Goal: Task Accomplishment & Management: Manage account settings

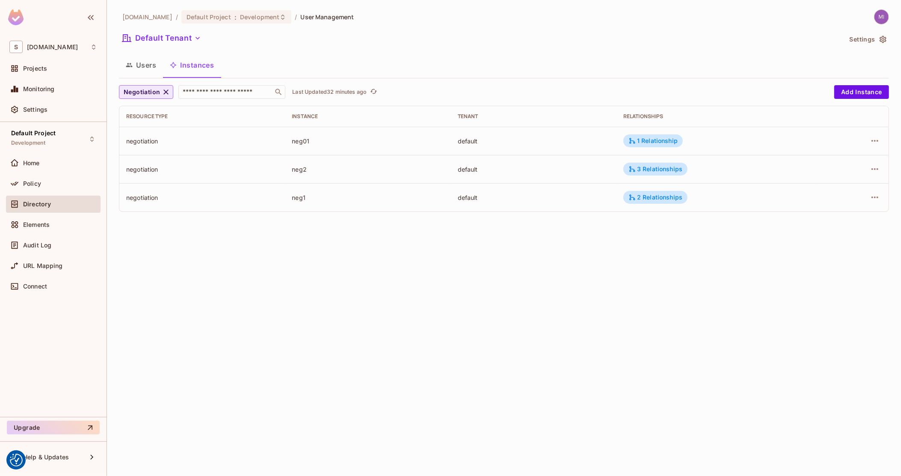
click at [158, 95] on span "Negotiation" at bounding box center [142, 92] width 36 height 11
click at [147, 153] on li "Company" at bounding box center [150, 148] width 62 height 18
click at [295, 195] on div "sea" at bounding box center [368, 197] width 152 height 8
click at [157, 91] on icon "button" at bounding box center [159, 91] width 5 height 5
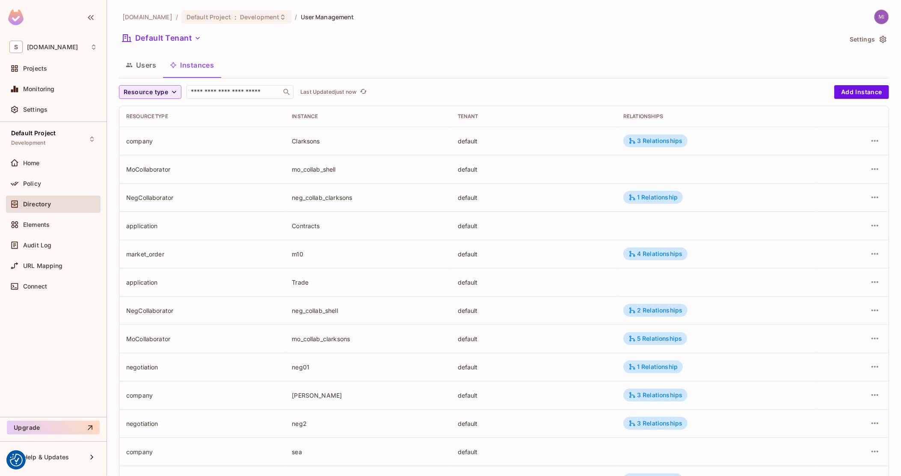
click at [139, 94] on span "Resource type" at bounding box center [146, 92] width 44 height 11
click at [142, 201] on span "Negotiation" at bounding box center [149, 203] width 47 height 8
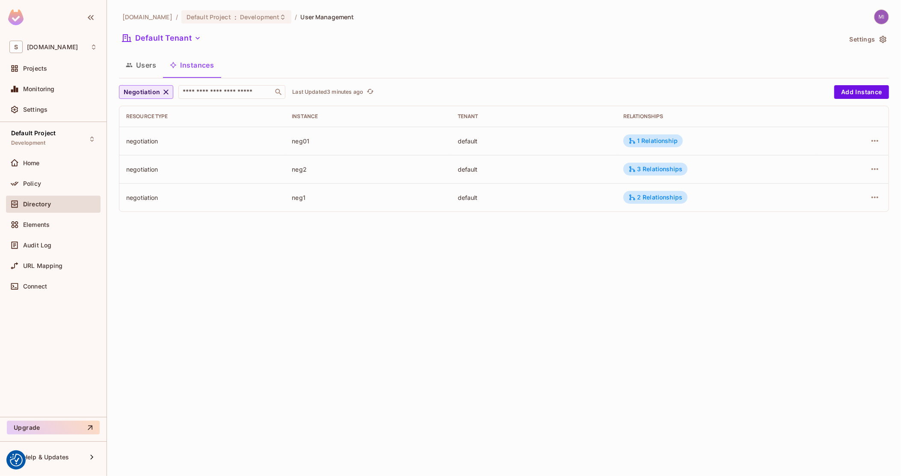
click at [162, 93] on icon "button" at bounding box center [166, 92] width 9 height 9
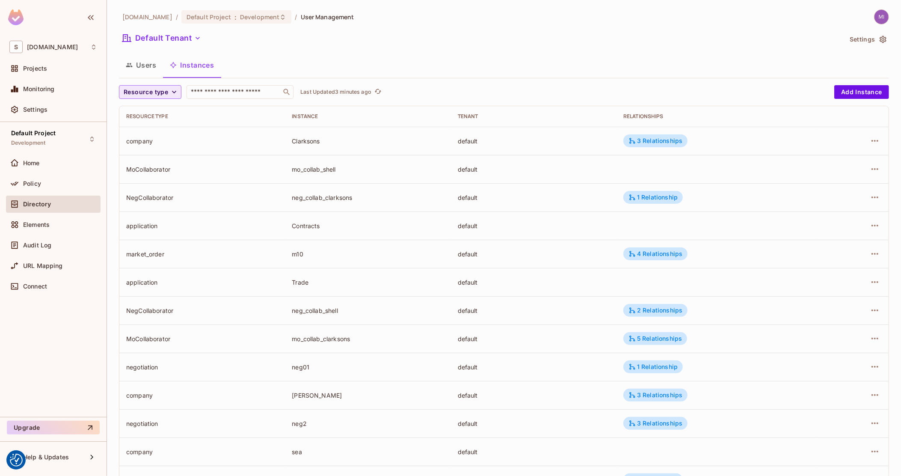
click at [149, 93] on span "Resource type" at bounding box center [146, 92] width 44 height 11
click at [144, 198] on li "Negotiation" at bounding box center [149, 203] width 61 height 18
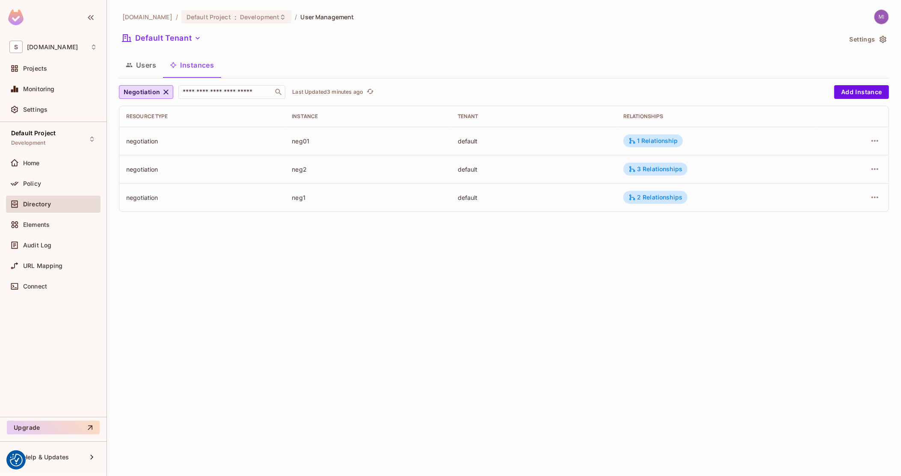
click at [558, 169] on div "default" at bounding box center [534, 169] width 152 height 8
click at [45, 184] on div "Policy" at bounding box center [60, 183] width 74 height 7
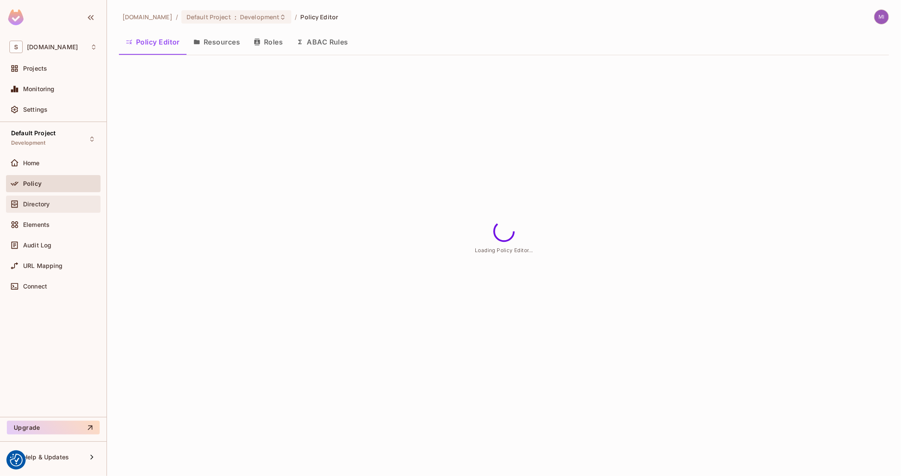
click at [43, 203] on span "Directory" at bounding box center [36, 204] width 27 height 7
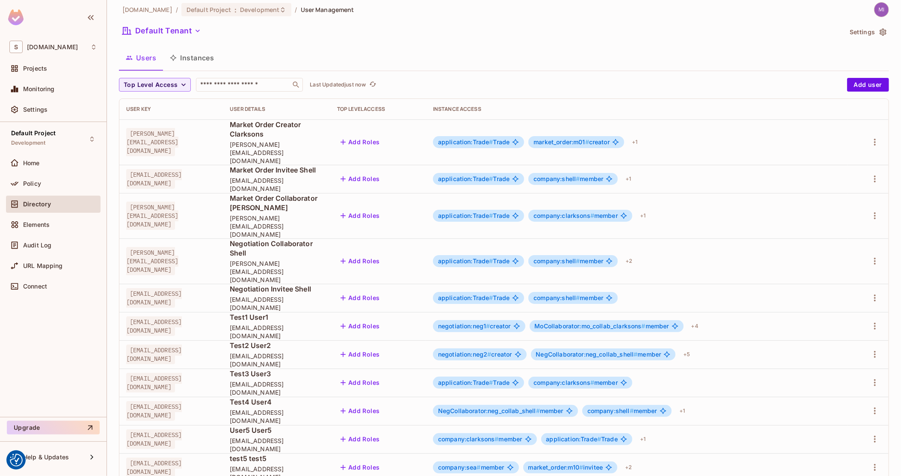
scroll to position [9, 0]
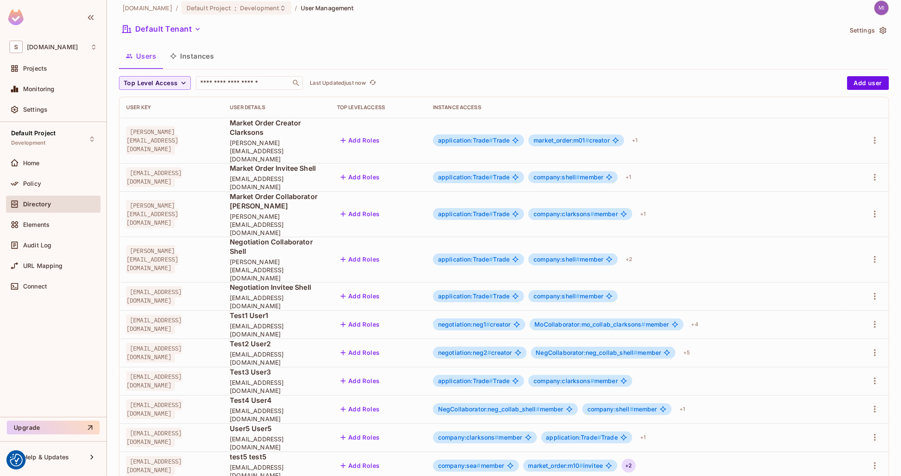
click at [635, 458] on div "+ 2" at bounding box center [628, 465] width 14 height 14
click at [189, 56] on div at bounding box center [450, 238] width 901 height 476
click at [195, 56] on button "Instances" at bounding box center [192, 55] width 58 height 21
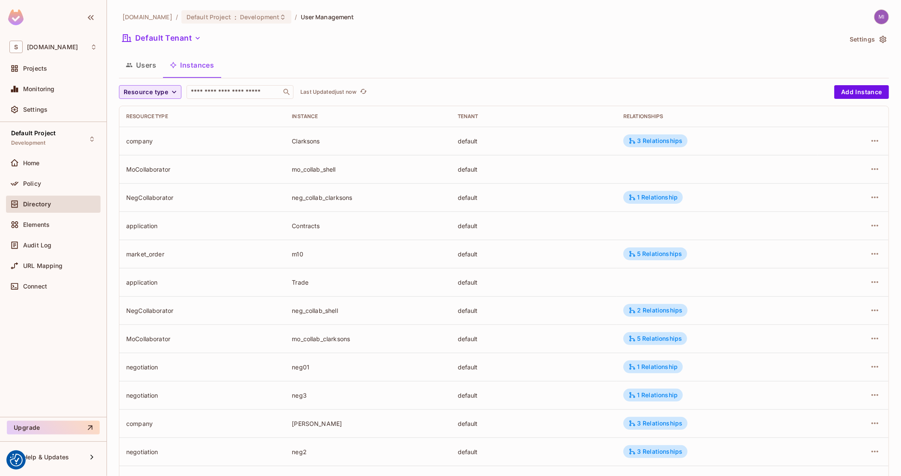
click at [150, 94] on span "Resource type" at bounding box center [146, 92] width 44 height 11
click at [137, 202] on span "Negotiation" at bounding box center [149, 203] width 47 height 8
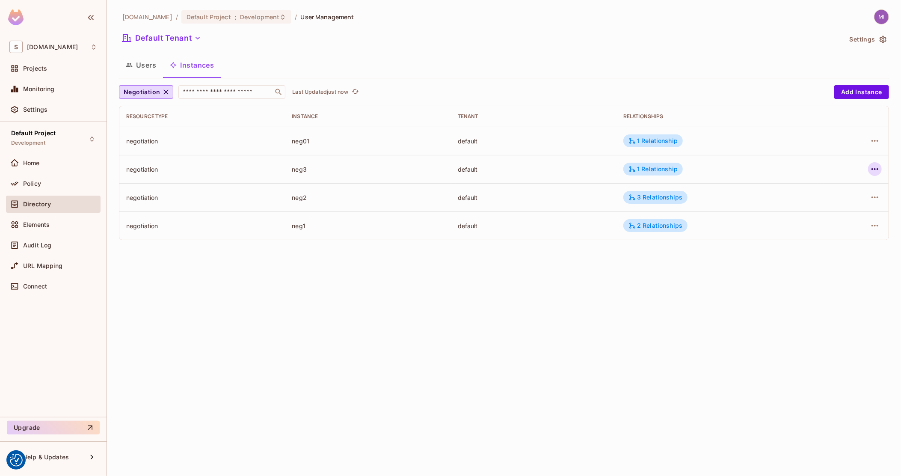
click at [872, 165] on icon "button" at bounding box center [874, 169] width 10 height 10
click at [825, 227] on div "Delete Resource Instance" at bounding box center [828, 226] width 74 height 9
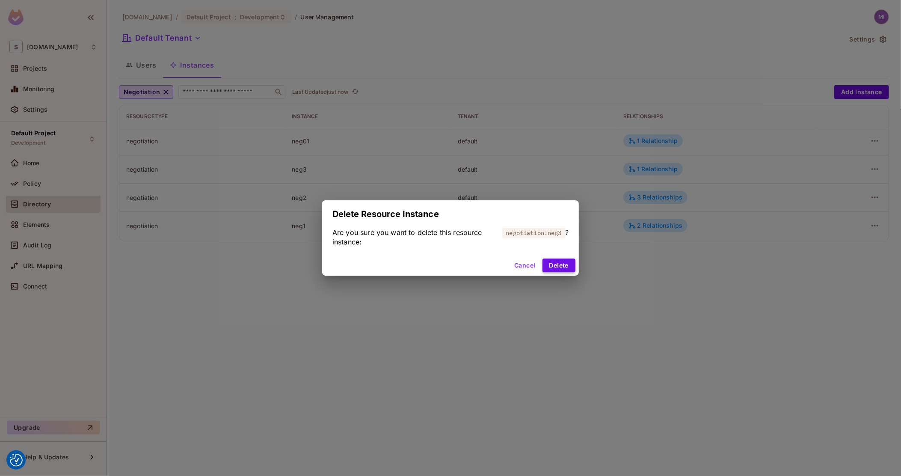
click at [564, 264] on button "Delete" at bounding box center [558, 265] width 33 height 14
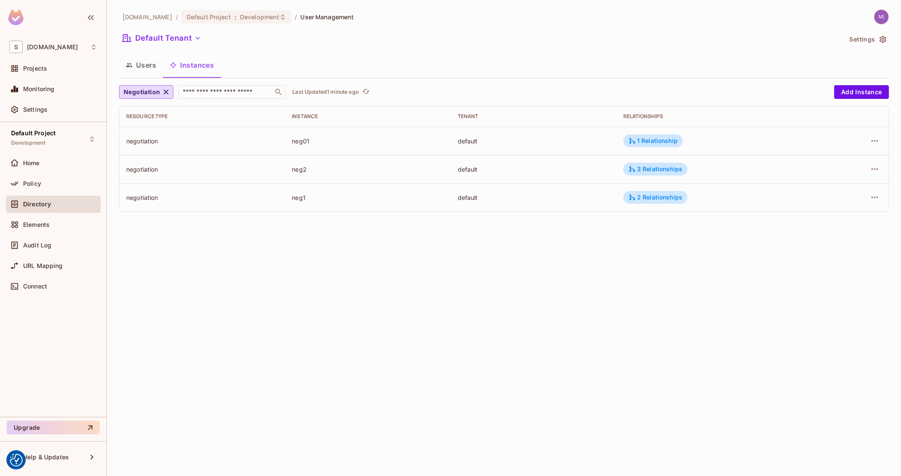
click at [140, 68] on button "Users" at bounding box center [141, 64] width 44 height 21
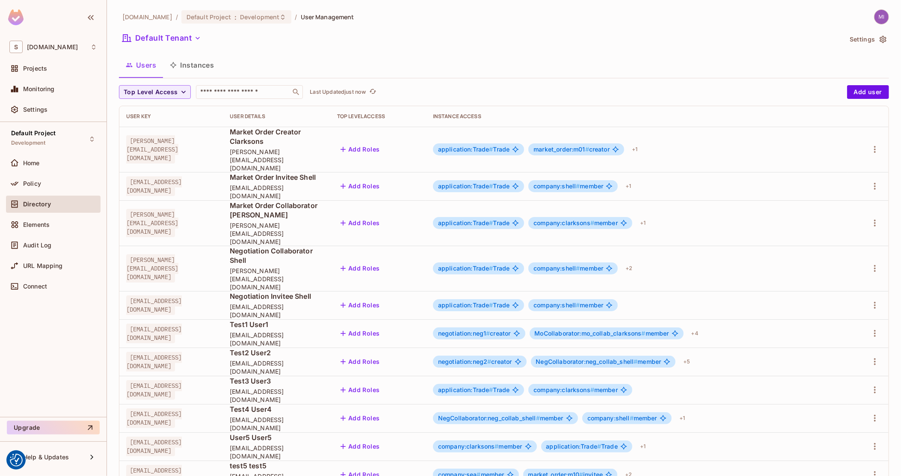
scroll to position [9, 0]
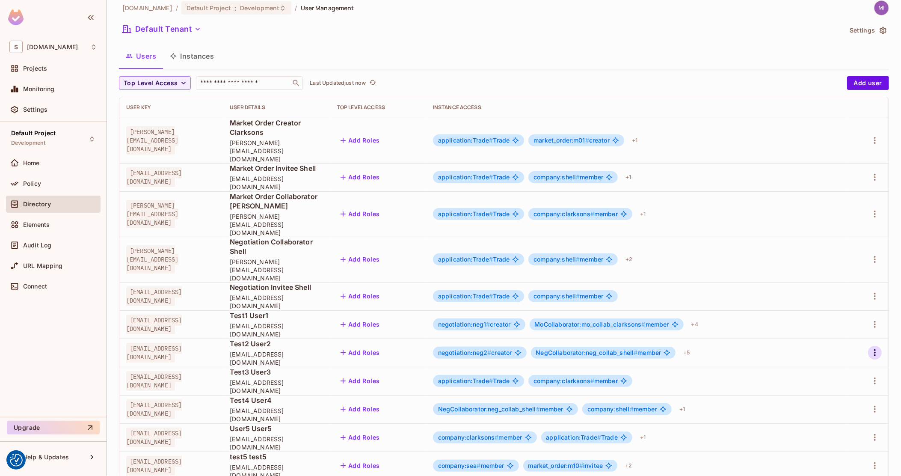
click at [869, 347] on icon "button" at bounding box center [874, 352] width 10 height 10
click at [833, 322] on li "Edit" at bounding box center [830, 321] width 76 height 19
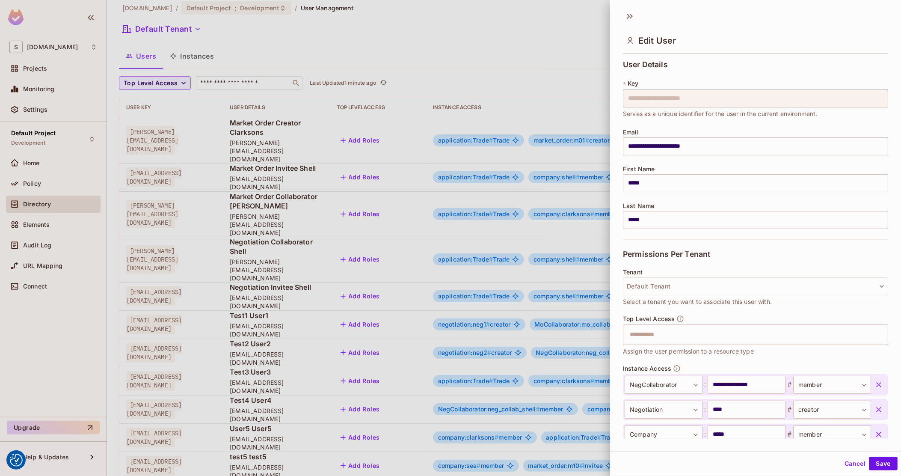
click at [414, 177] on div at bounding box center [450, 238] width 901 height 476
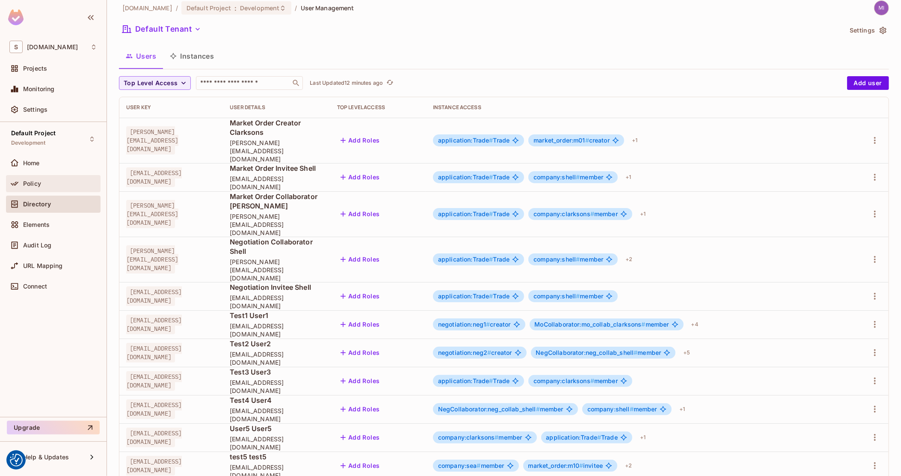
click at [43, 188] on div "Policy" at bounding box center [53, 183] width 88 height 10
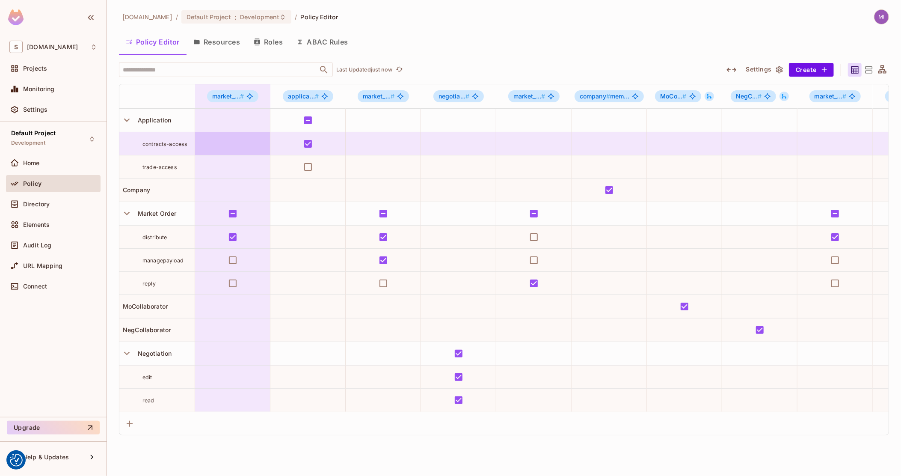
drag, startPoint x: 361, startPoint y: 123, endPoint x: 160, endPoint y: 138, distance: 202.0
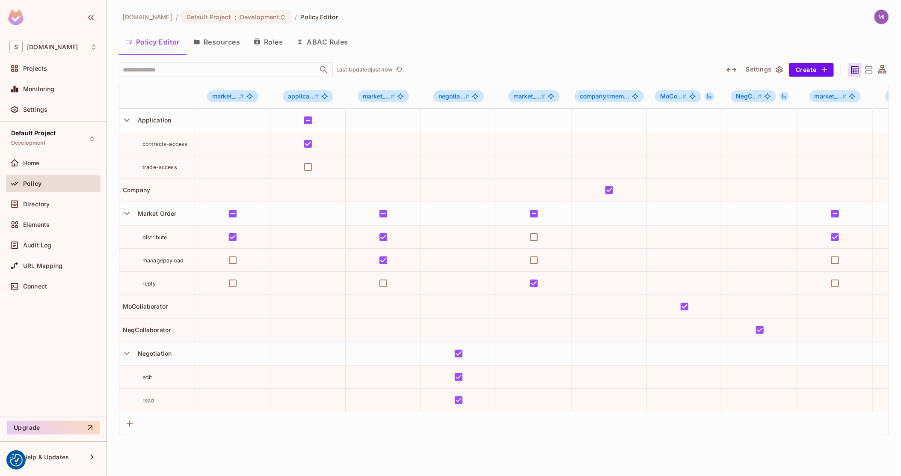
click at [734, 66] on icon "button" at bounding box center [731, 70] width 10 height 10
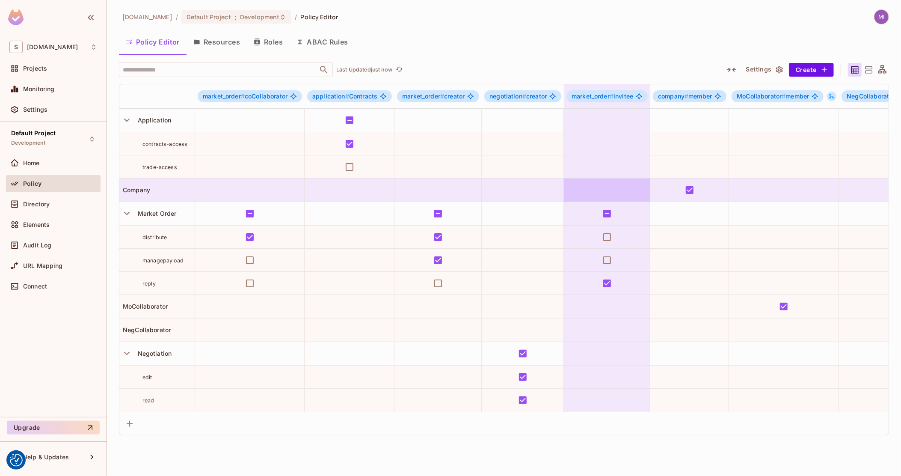
scroll to position [0, 684]
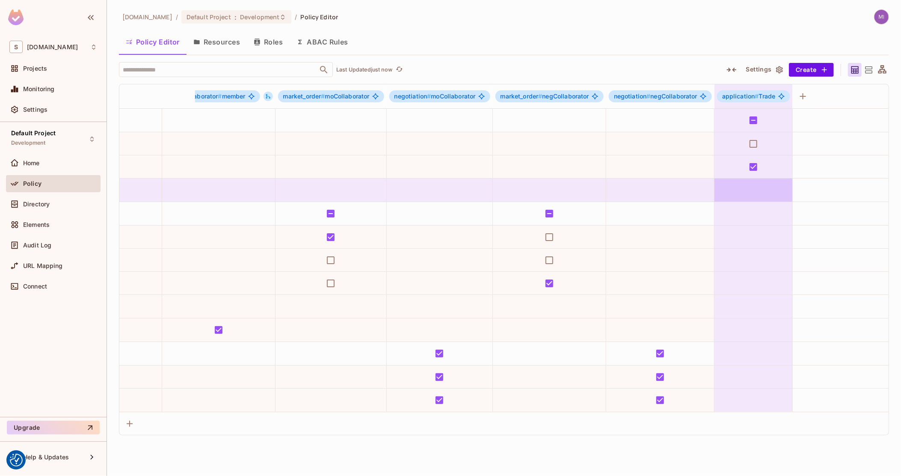
drag, startPoint x: 449, startPoint y: 183, endPoint x: 753, endPoint y: 180, distance: 303.6
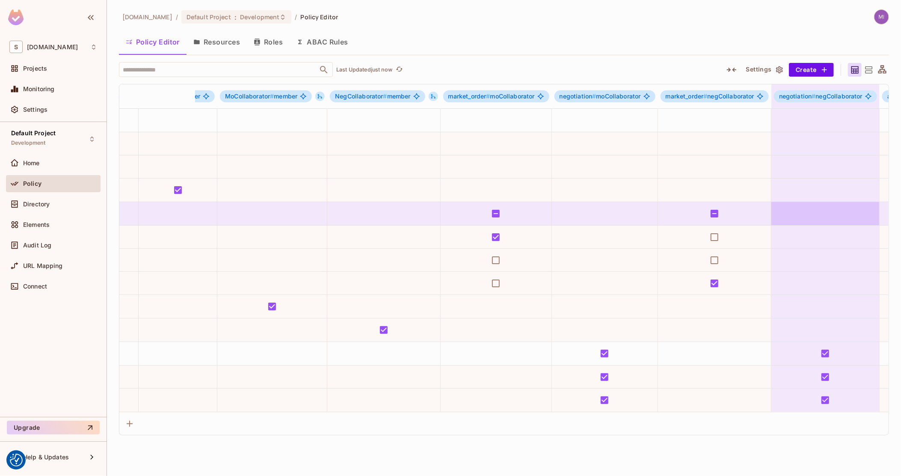
drag, startPoint x: 644, startPoint y: 199, endPoint x: 628, endPoint y: 206, distance: 18.0
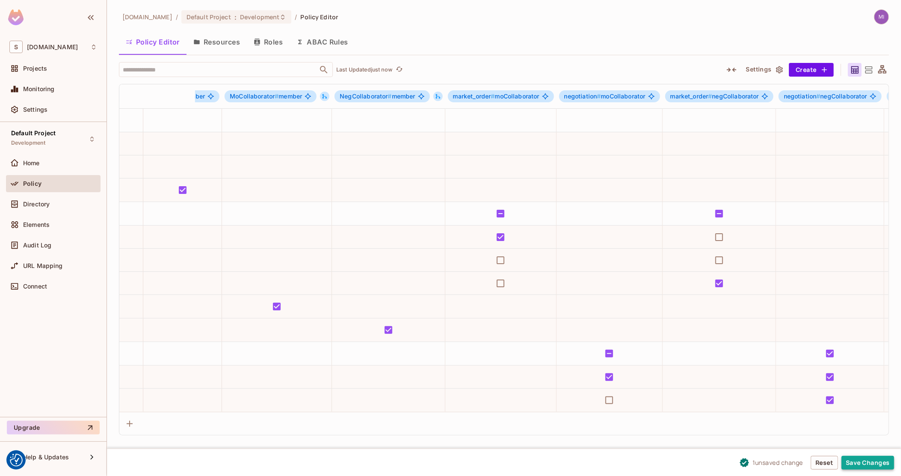
click at [863, 465] on button "Save Changes" at bounding box center [867, 462] width 53 height 14
click at [878, 74] on icon at bounding box center [882, 70] width 11 height 11
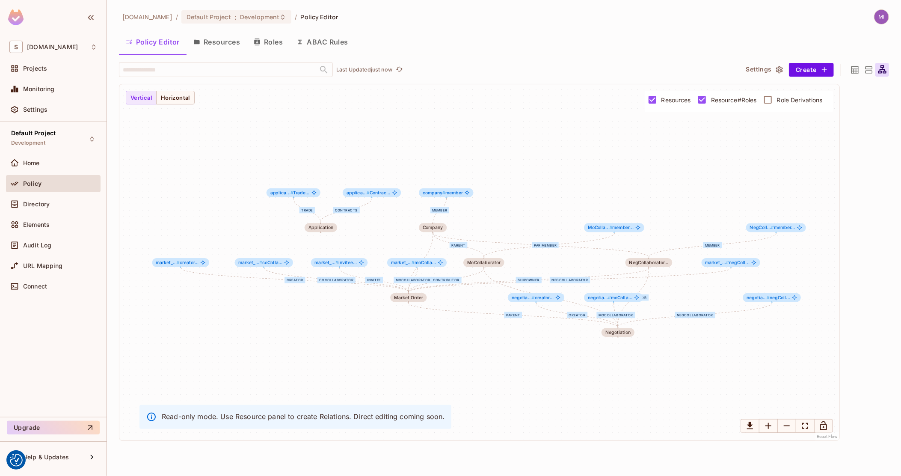
click at [742, 99] on span "Resource#Roles" at bounding box center [734, 100] width 46 height 8
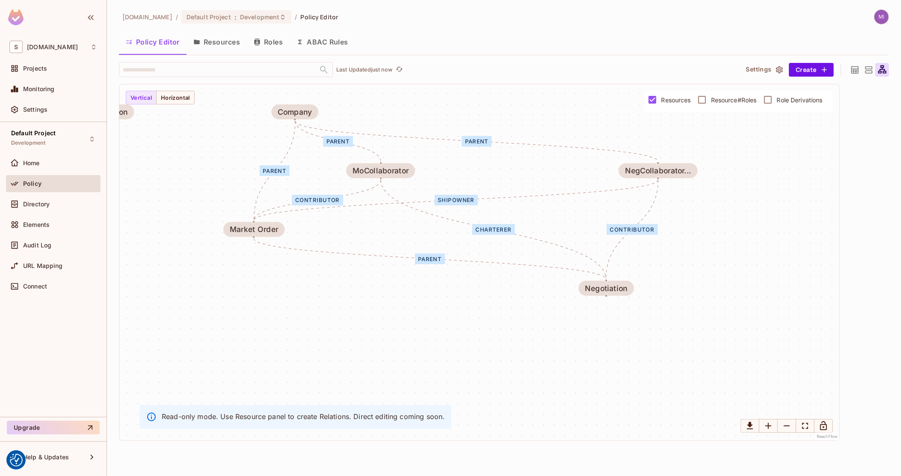
click at [856, 71] on icon at bounding box center [854, 69] width 7 height 7
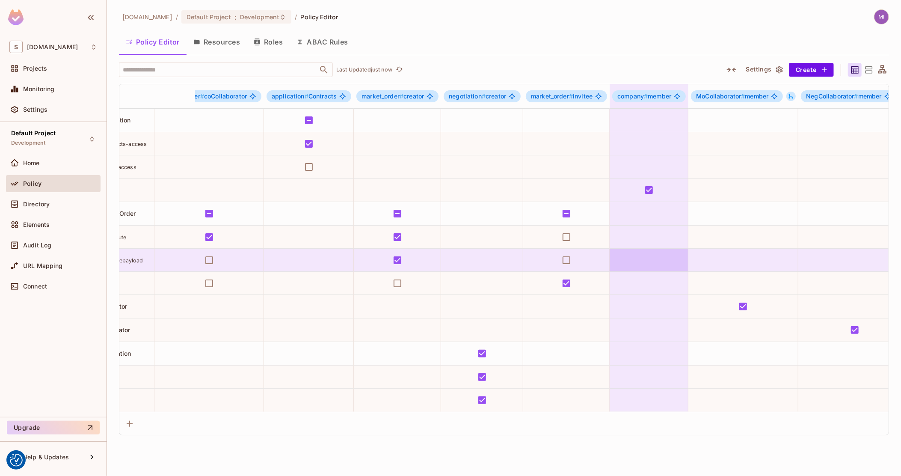
scroll to position [0, 684]
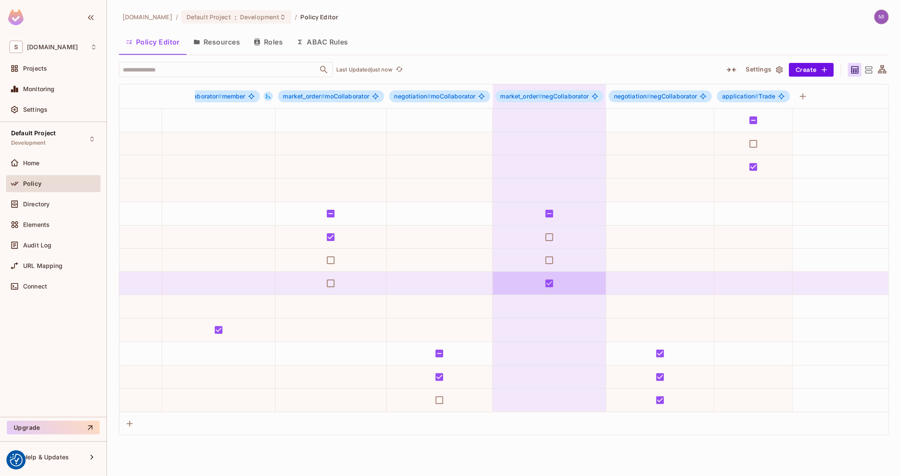
drag, startPoint x: 655, startPoint y: 260, endPoint x: 883, endPoint y: 275, distance: 228.4
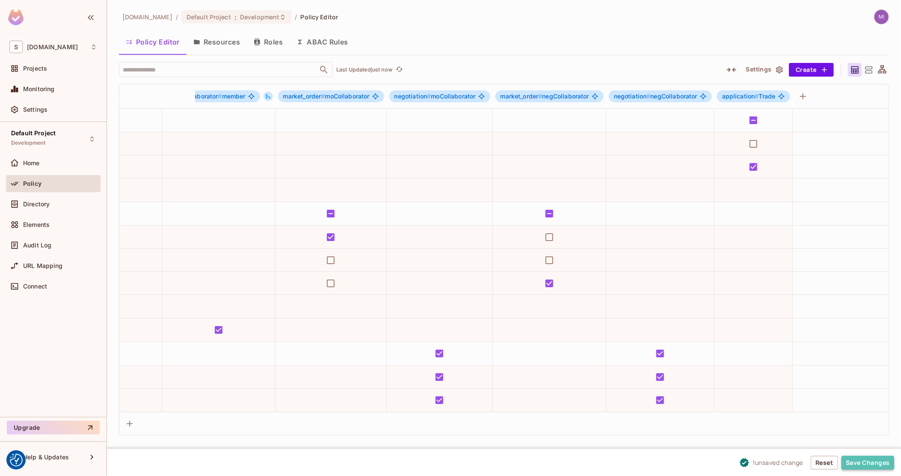
click at [863, 463] on button "Save Changes" at bounding box center [867, 462] width 53 height 14
drag, startPoint x: 674, startPoint y: 355, endPoint x: 898, endPoint y: 338, distance: 225.1
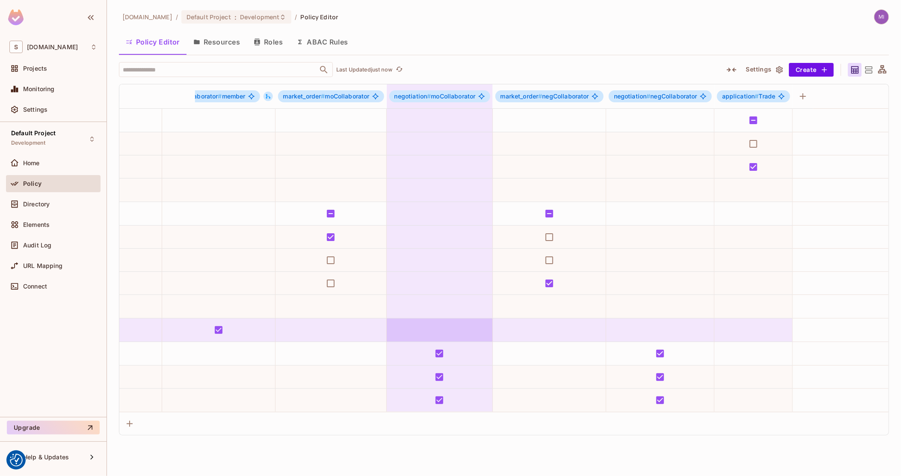
drag, startPoint x: 542, startPoint y: 340, endPoint x: 299, endPoint y: 337, distance: 242.9
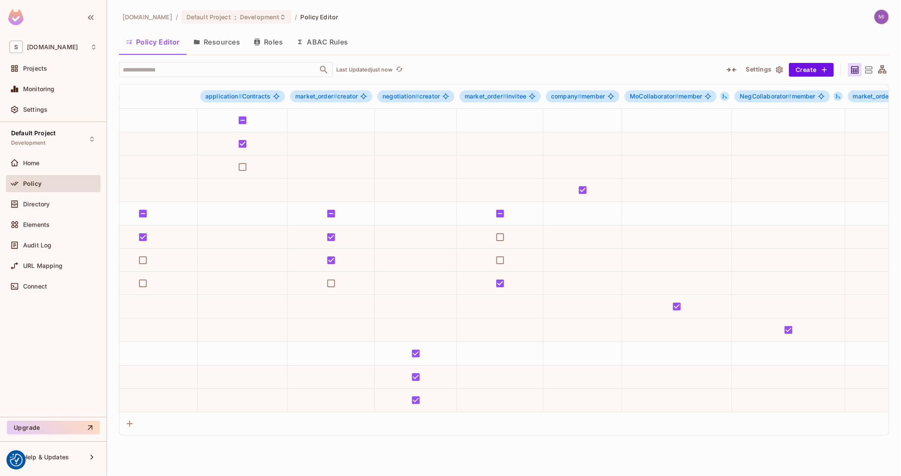
scroll to position [0, 0]
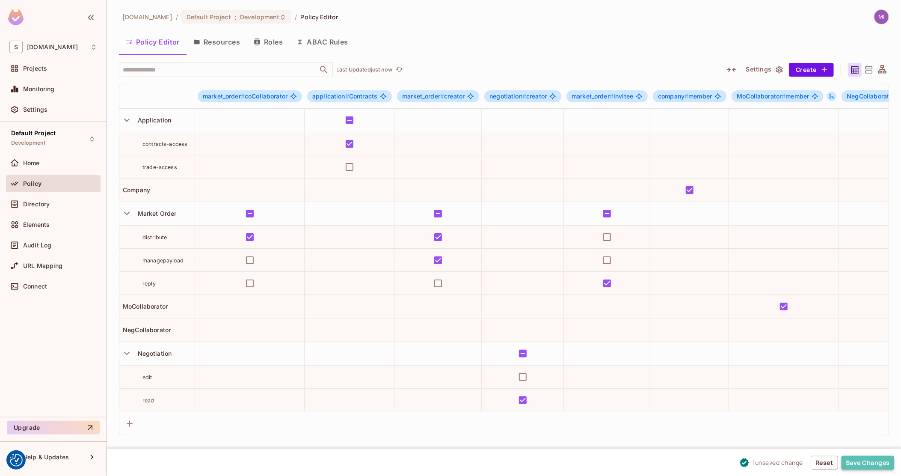
click at [885, 461] on button "Save Changes" at bounding box center [867, 462] width 53 height 14
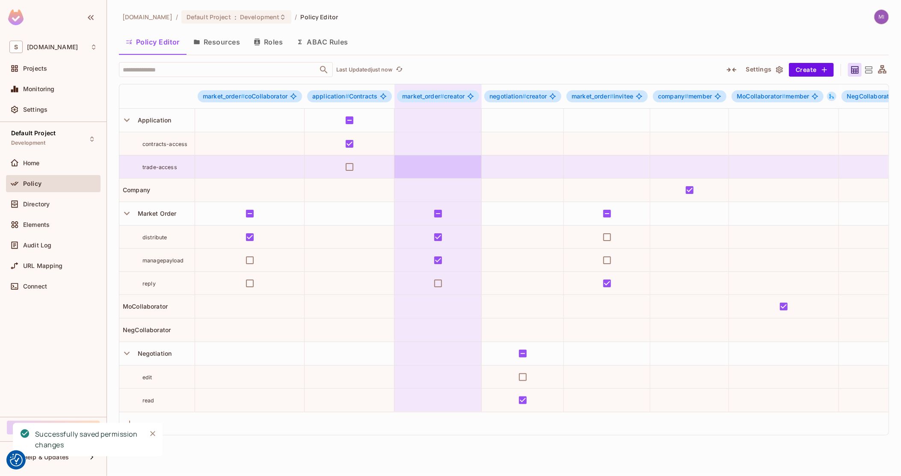
drag, startPoint x: 508, startPoint y: 183, endPoint x: 445, endPoint y: 142, distance: 75.2
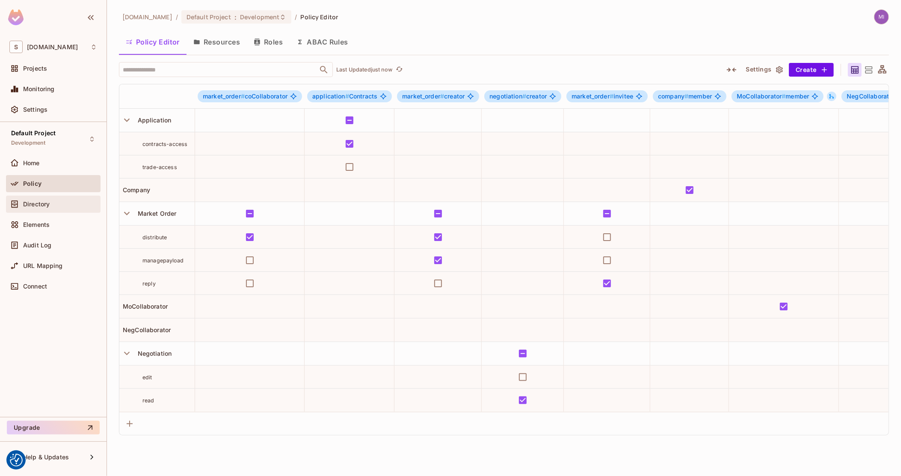
click at [63, 206] on div "Directory" at bounding box center [60, 204] width 74 height 7
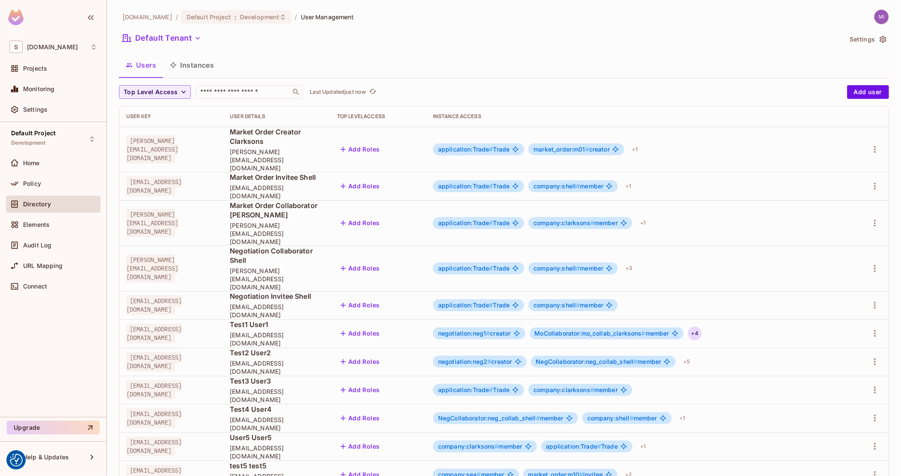
click at [701, 326] on div "+ 4" at bounding box center [695, 333] width 14 height 14
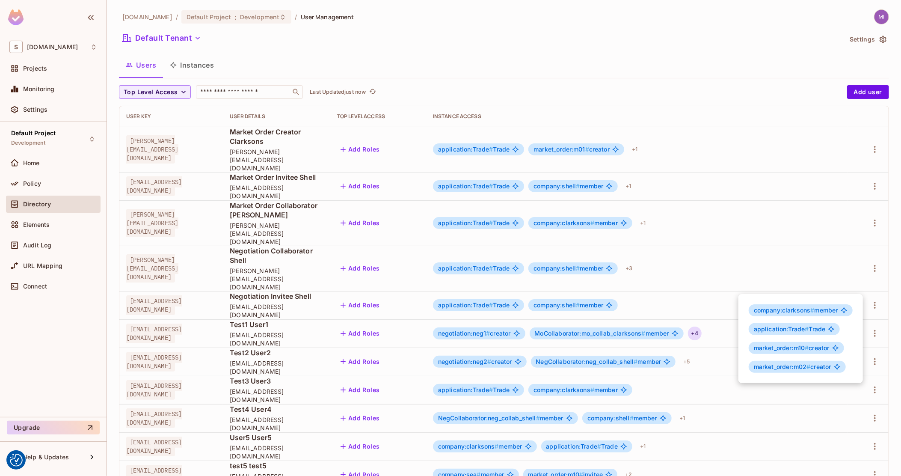
click at [530, 287] on div at bounding box center [450, 238] width 901 height 476
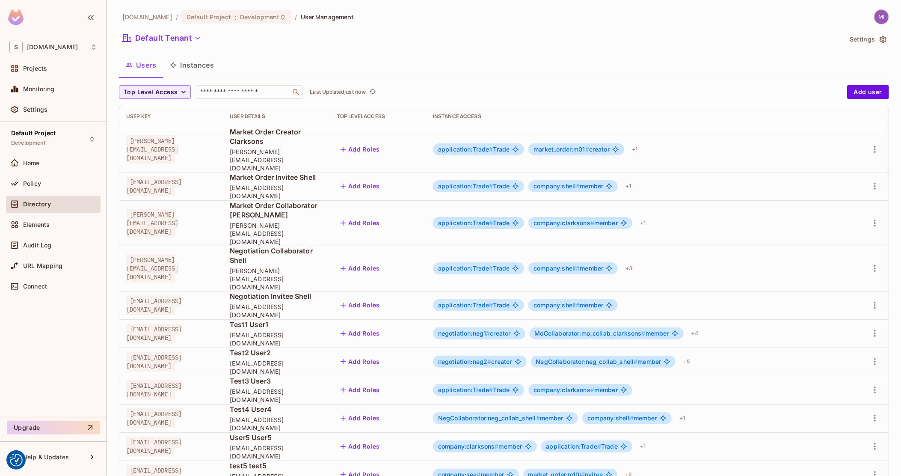
click at [490, 329] on span "#" at bounding box center [488, 332] width 4 height 7
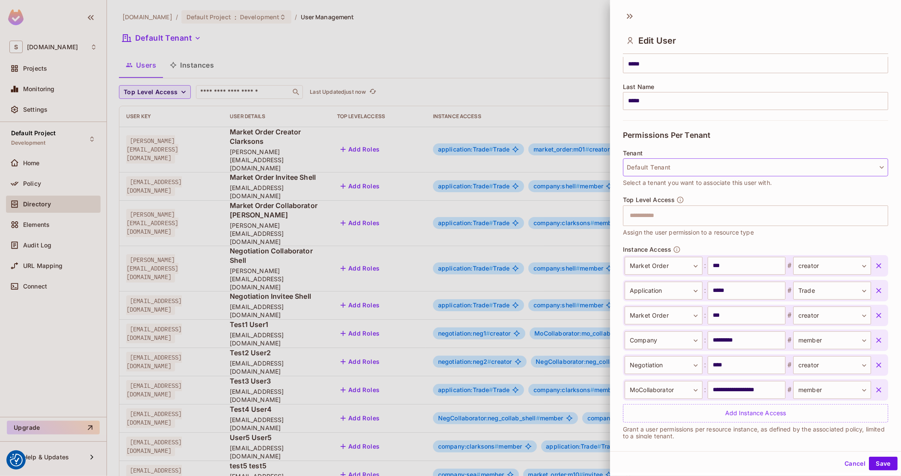
scroll to position [127, 0]
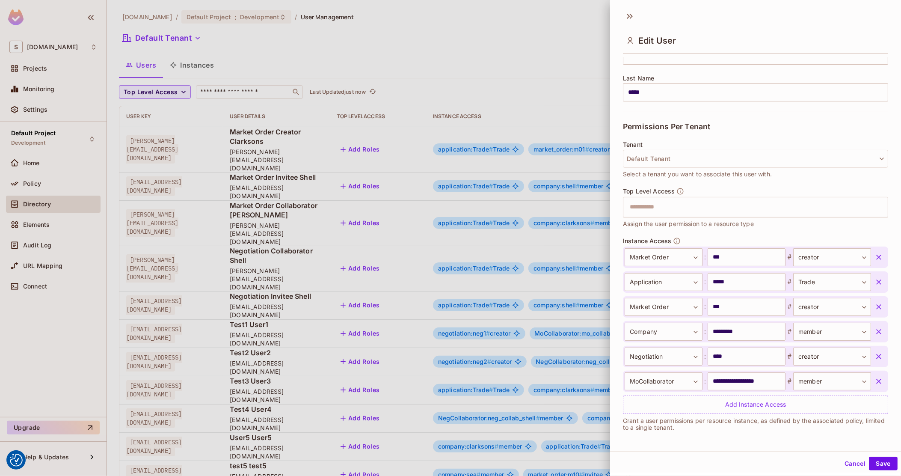
click at [439, 341] on div at bounding box center [450, 238] width 901 height 476
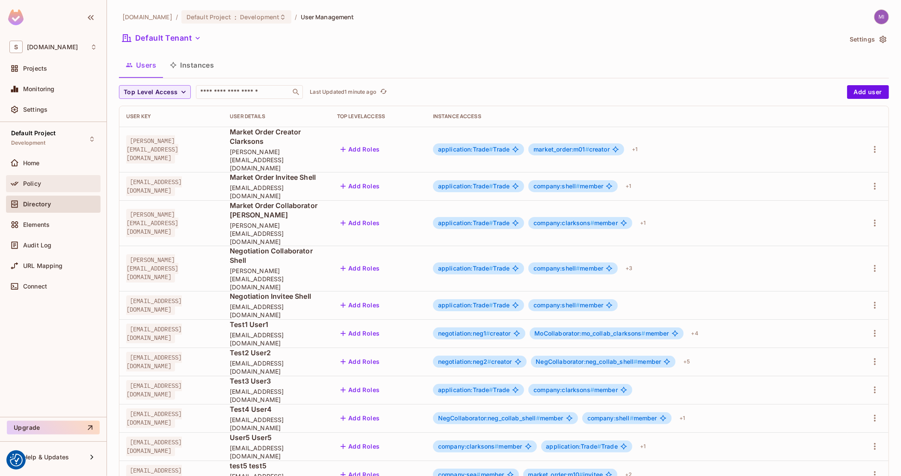
click at [39, 183] on span "Policy" at bounding box center [32, 183] width 18 height 7
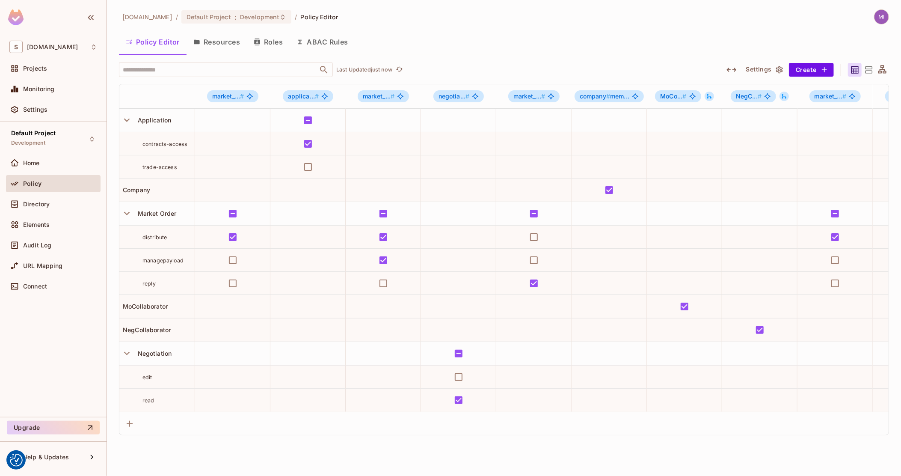
click at [734, 69] on icon "button" at bounding box center [731, 70] width 10 height 4
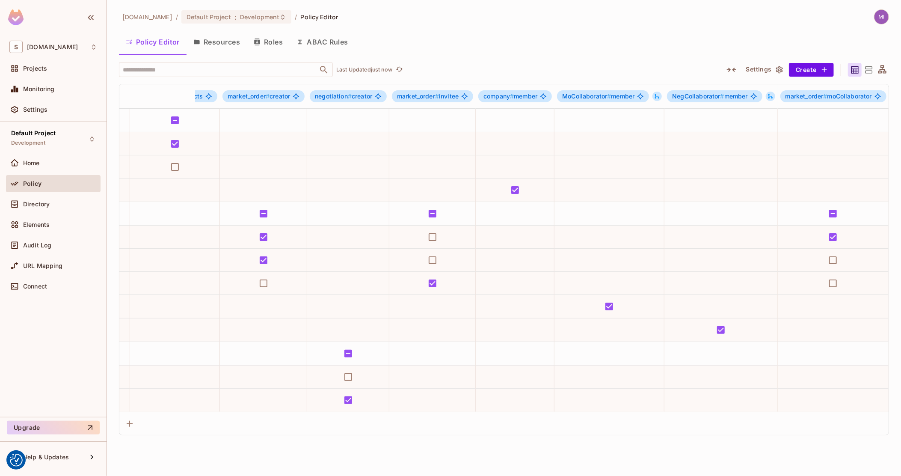
scroll to position [0, 120]
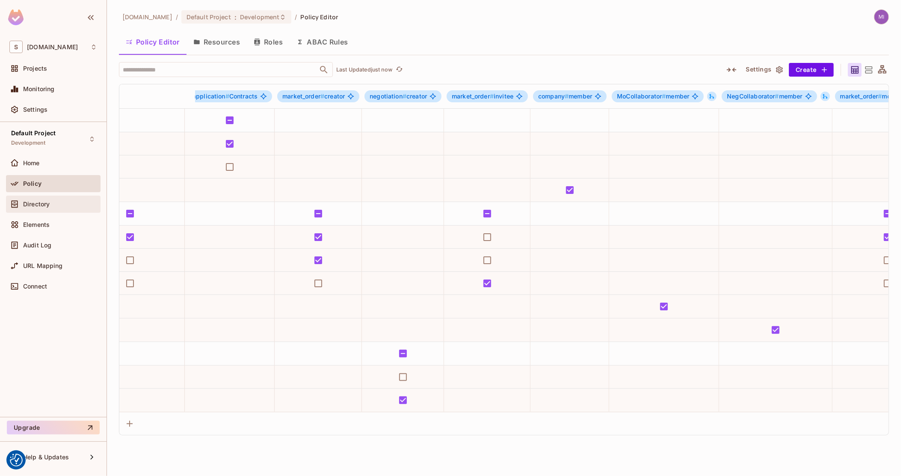
click at [41, 197] on div "Directory" at bounding box center [53, 203] width 95 height 17
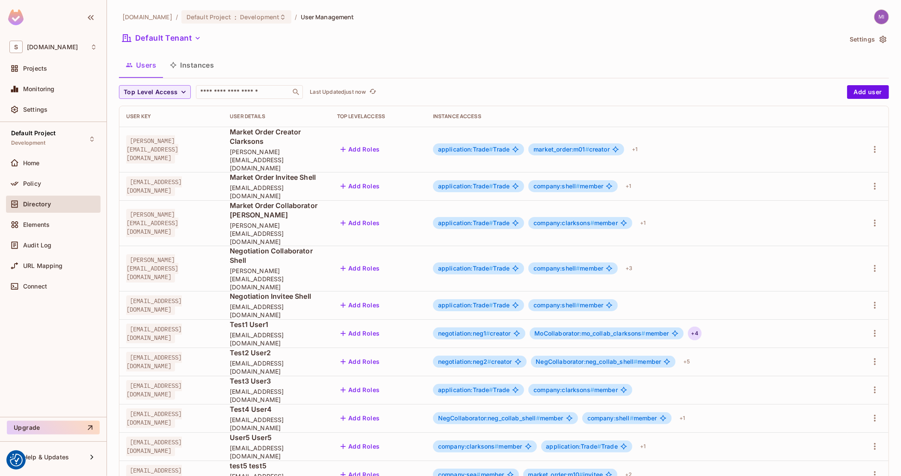
click at [701, 326] on div "+ 4" at bounding box center [695, 333] width 14 height 14
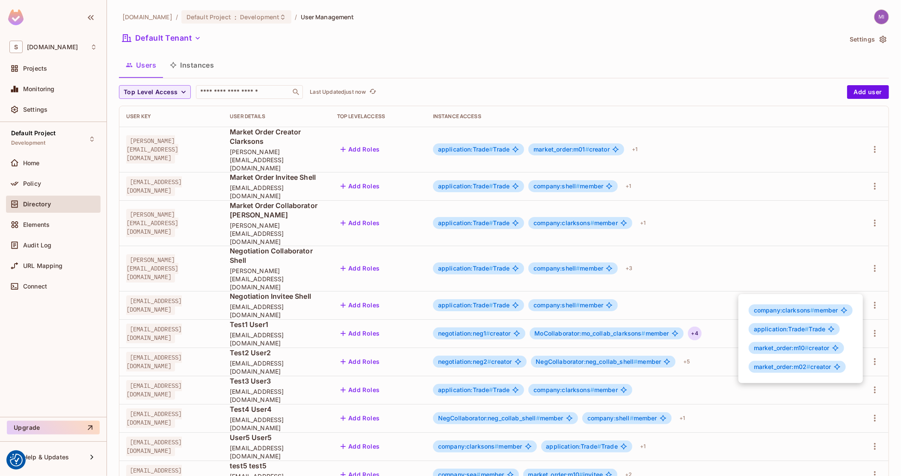
click at [631, 281] on div at bounding box center [450, 238] width 901 height 476
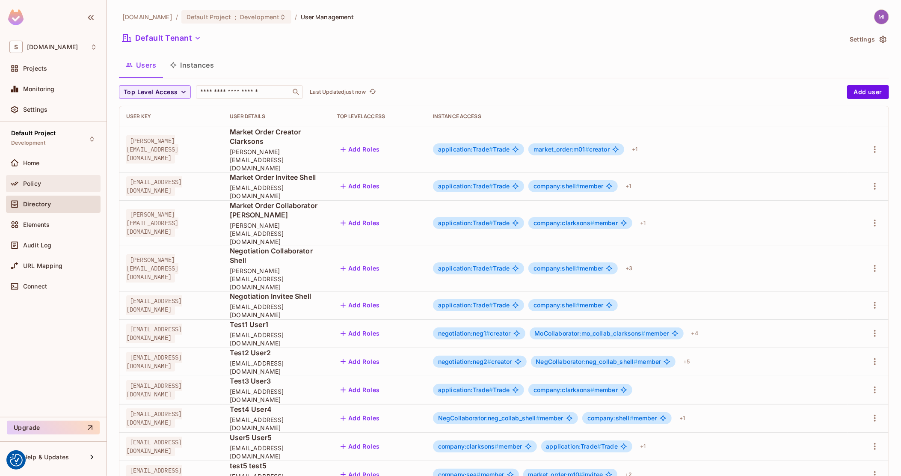
click at [53, 180] on div "Policy" at bounding box center [60, 183] width 74 height 7
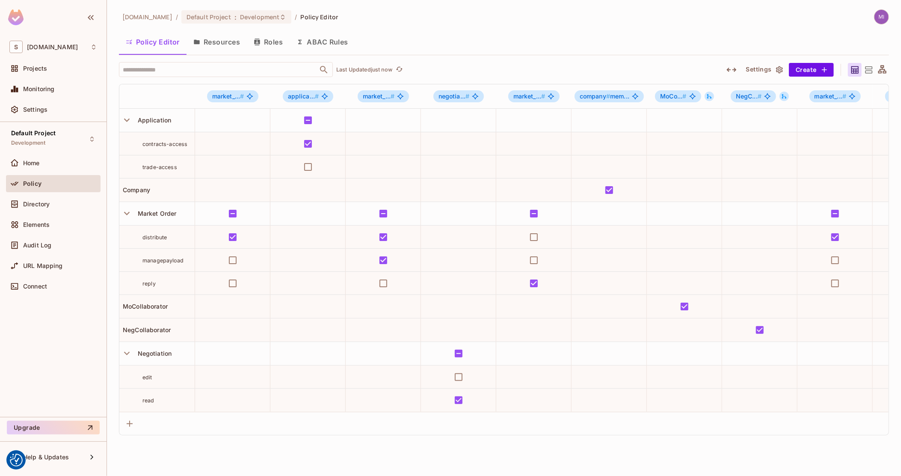
click at [728, 68] on icon "button" at bounding box center [731, 70] width 10 height 4
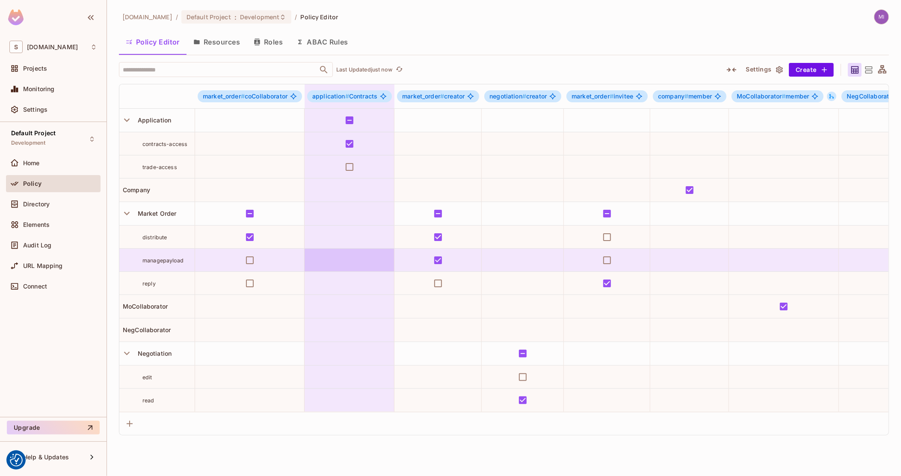
drag, startPoint x: 483, startPoint y: 242, endPoint x: 352, endPoint y: 271, distance: 134.1
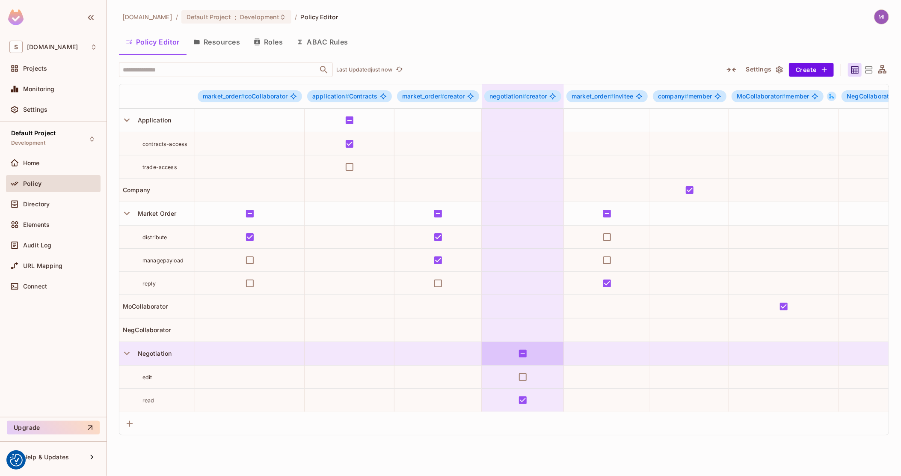
drag, startPoint x: 432, startPoint y: 343, endPoint x: 616, endPoint y: 341, distance: 184.3
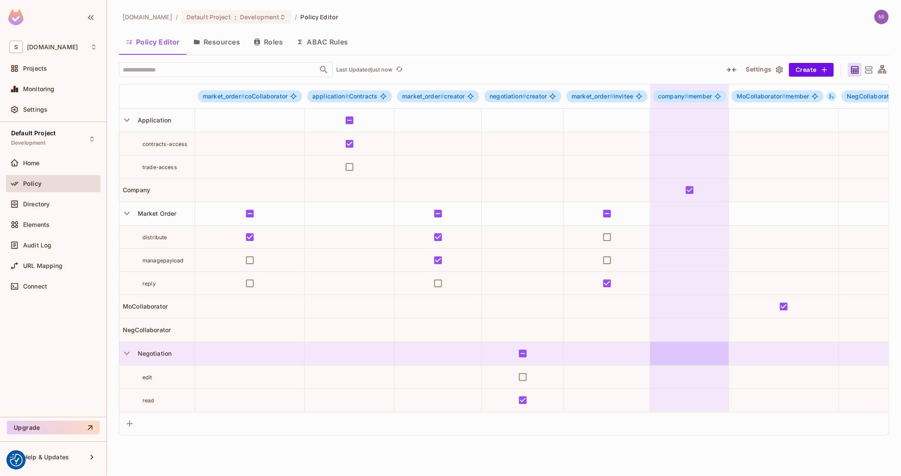
drag, startPoint x: 618, startPoint y: 341, endPoint x: 801, endPoint y: 337, distance: 183.1
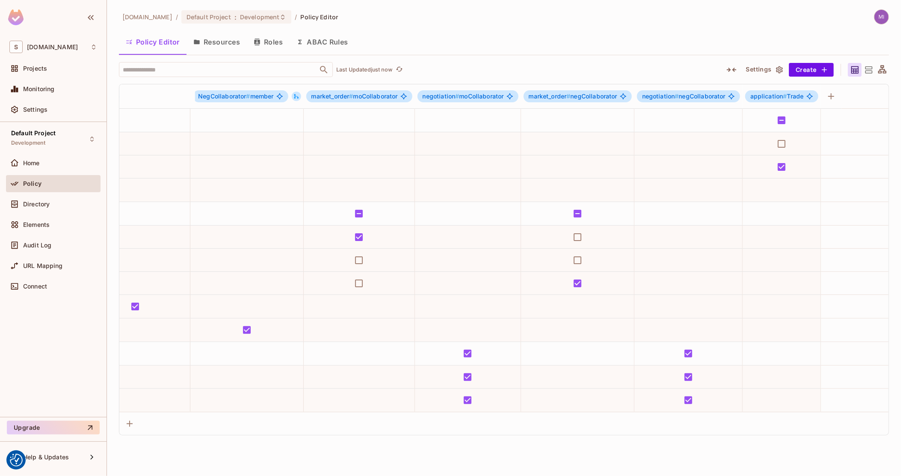
scroll to position [0, 625]
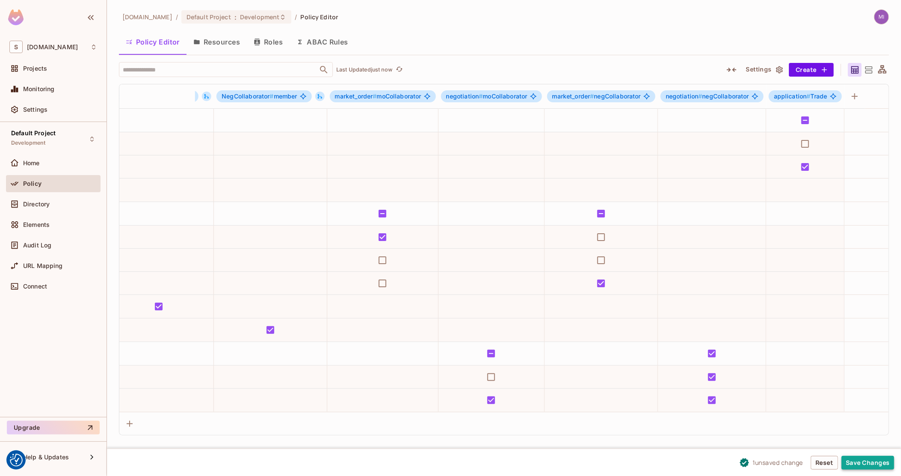
click at [865, 460] on button "Save Changes" at bounding box center [867, 462] width 53 height 14
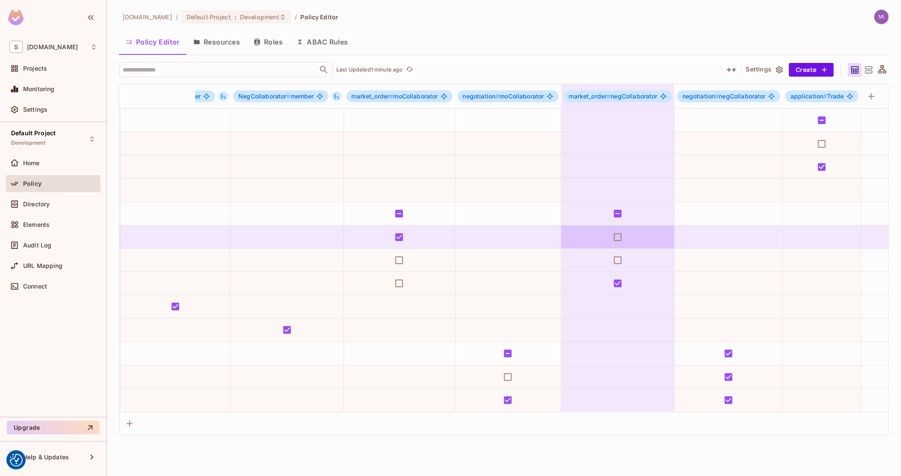
scroll to position [0, 0]
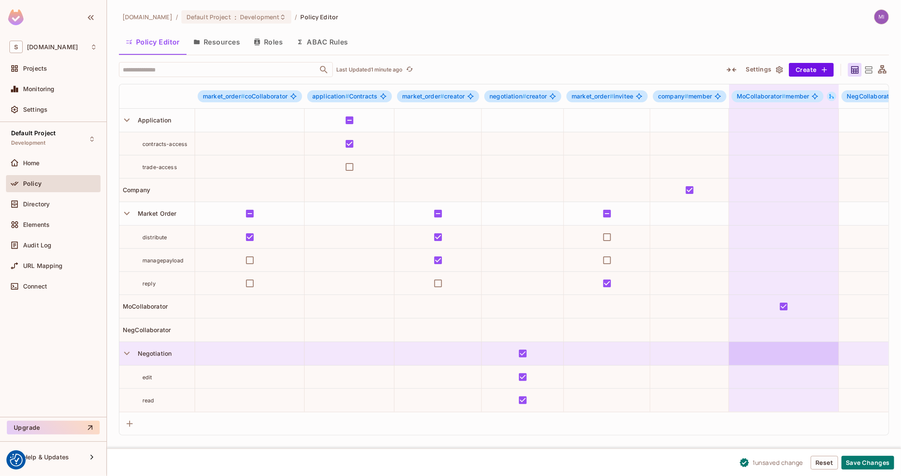
drag, startPoint x: 562, startPoint y: 372, endPoint x: 768, endPoint y: 352, distance: 207.4
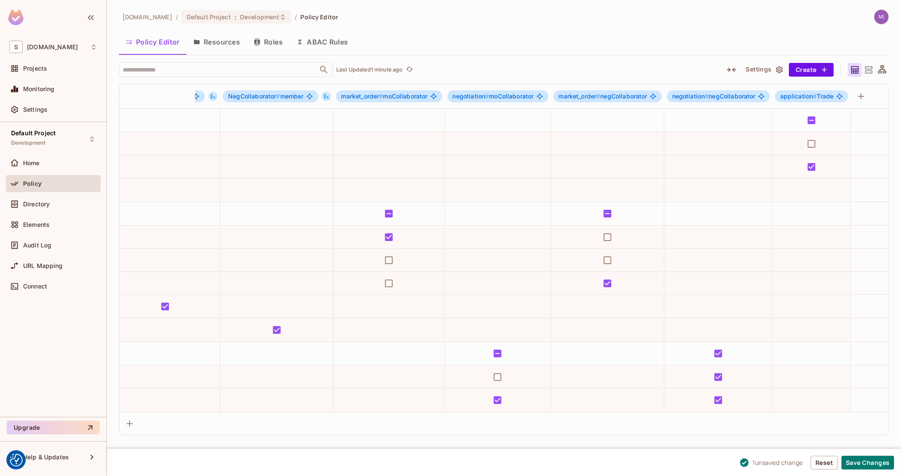
scroll to position [0, 624]
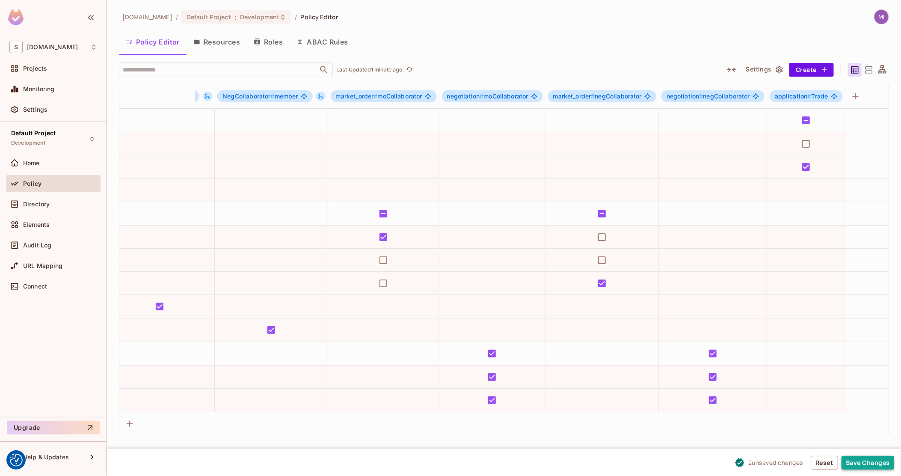
click at [854, 458] on button "Save Changes" at bounding box center [867, 462] width 53 height 14
